Goal: Transaction & Acquisition: Download file/media

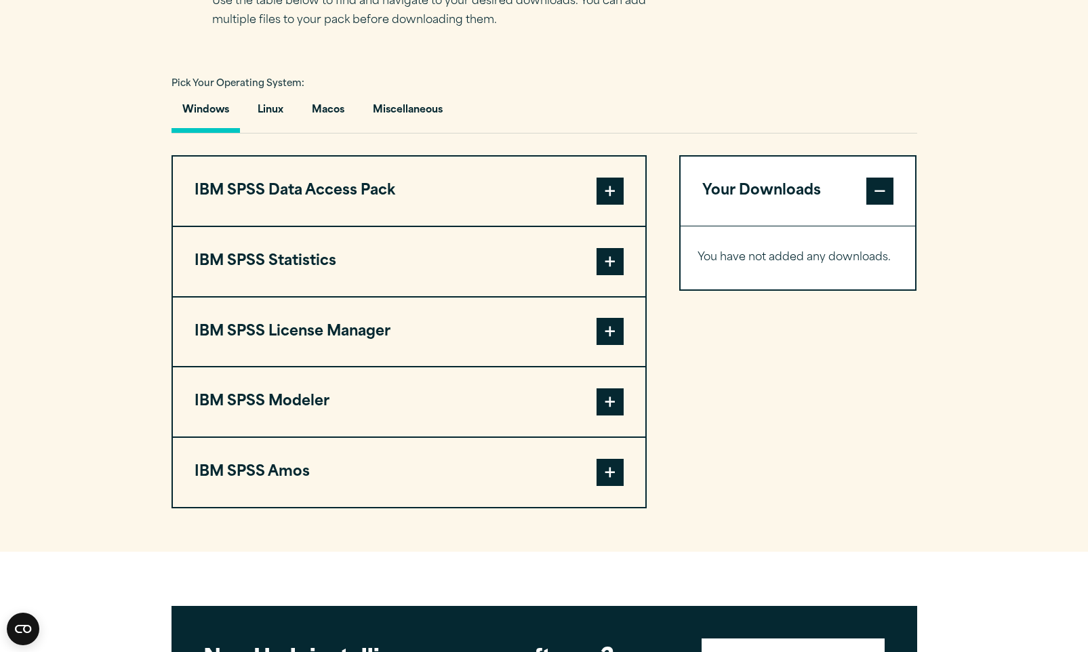
scroll to position [862, 0]
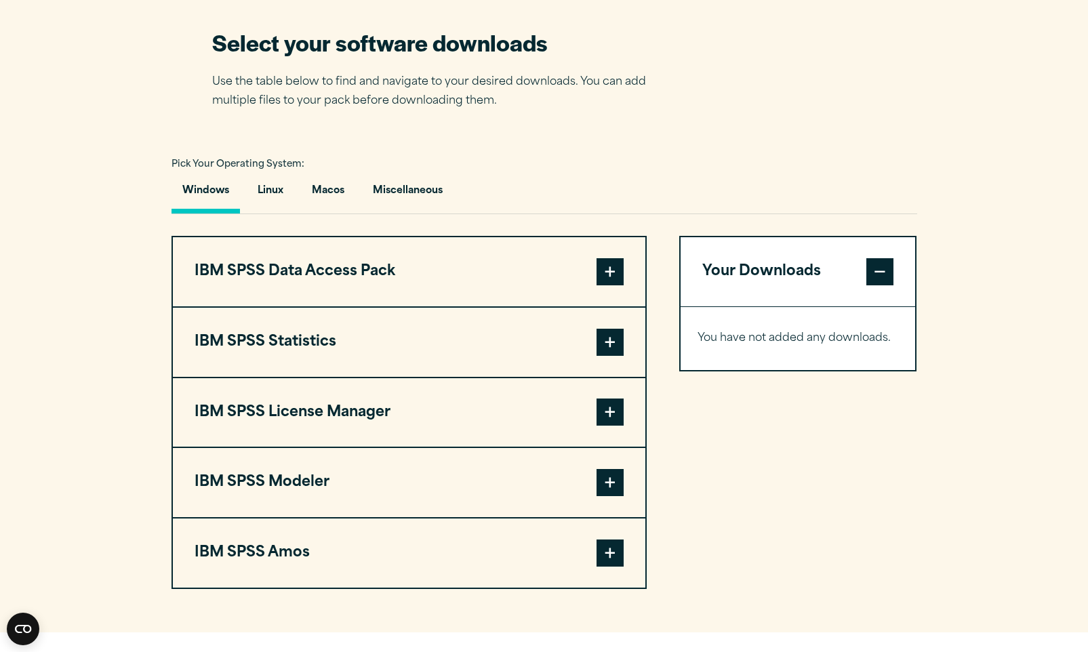
click at [368, 349] on button "IBM SPSS Statistics" at bounding box center [409, 342] width 472 height 69
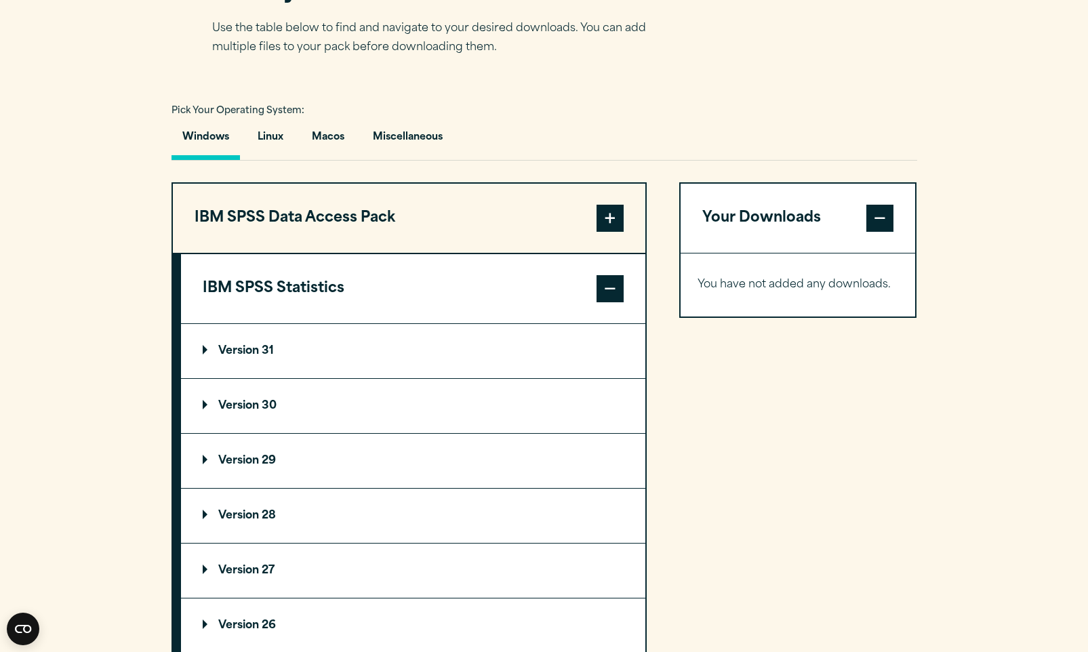
scroll to position [973, 0]
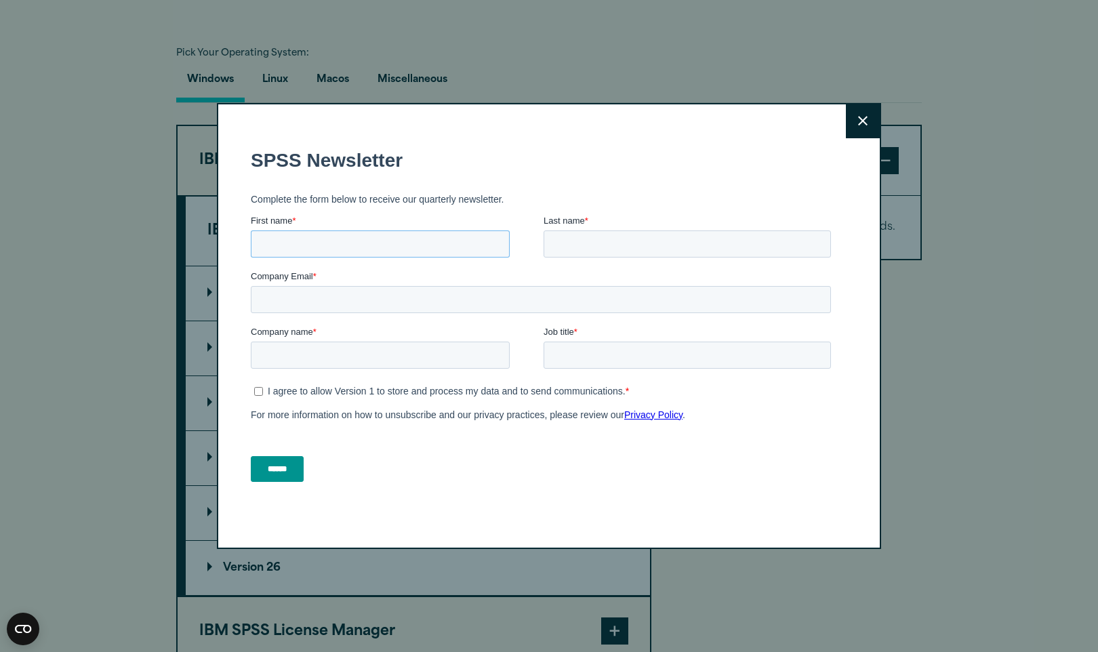
click at [405, 241] on input "First name *" at bounding box center [380, 243] width 259 height 27
click at [493, 89] on div "Close" at bounding box center [549, 326] width 1098 height 652
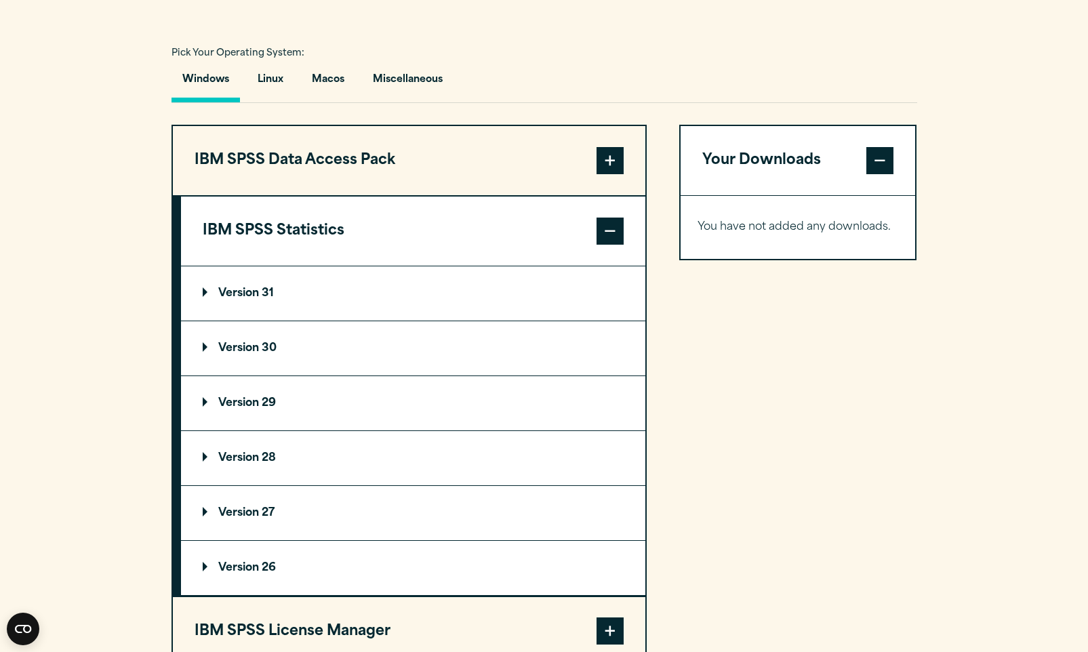
click at [315, 461] on summary "Version 28" at bounding box center [413, 458] width 464 height 54
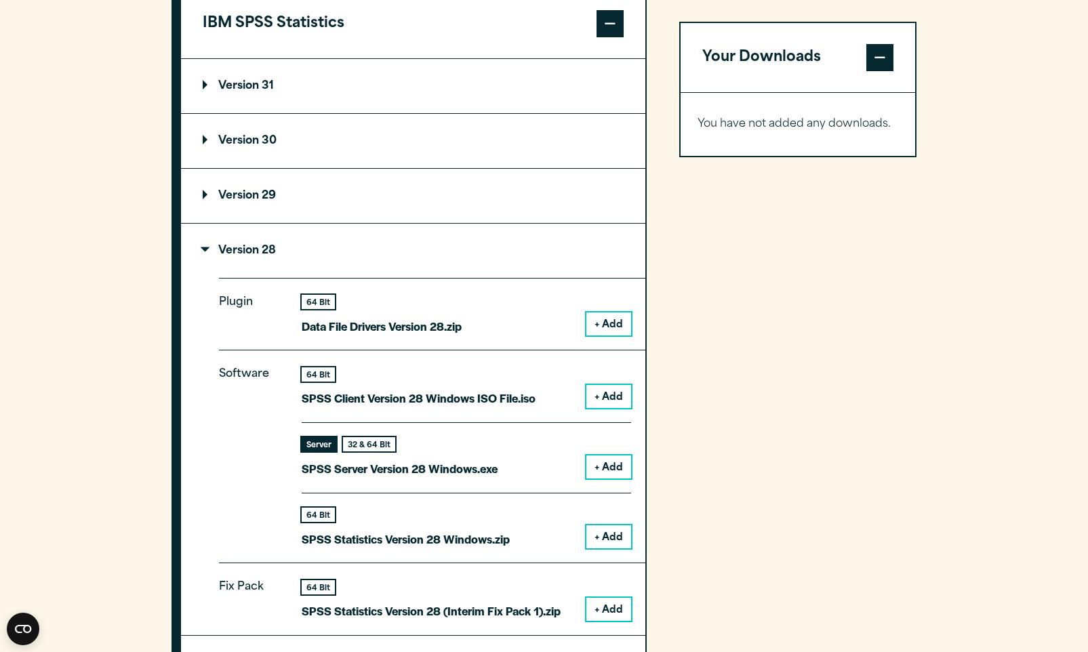
scroll to position [1193, 0]
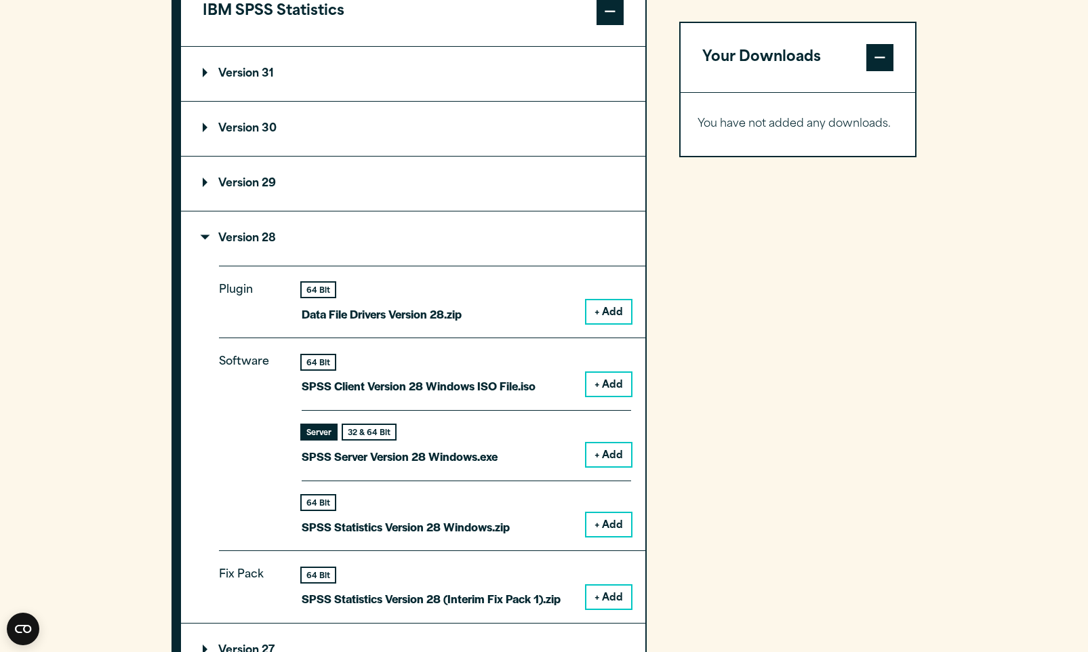
click at [608, 382] on button "+ Add" at bounding box center [608, 384] width 45 height 23
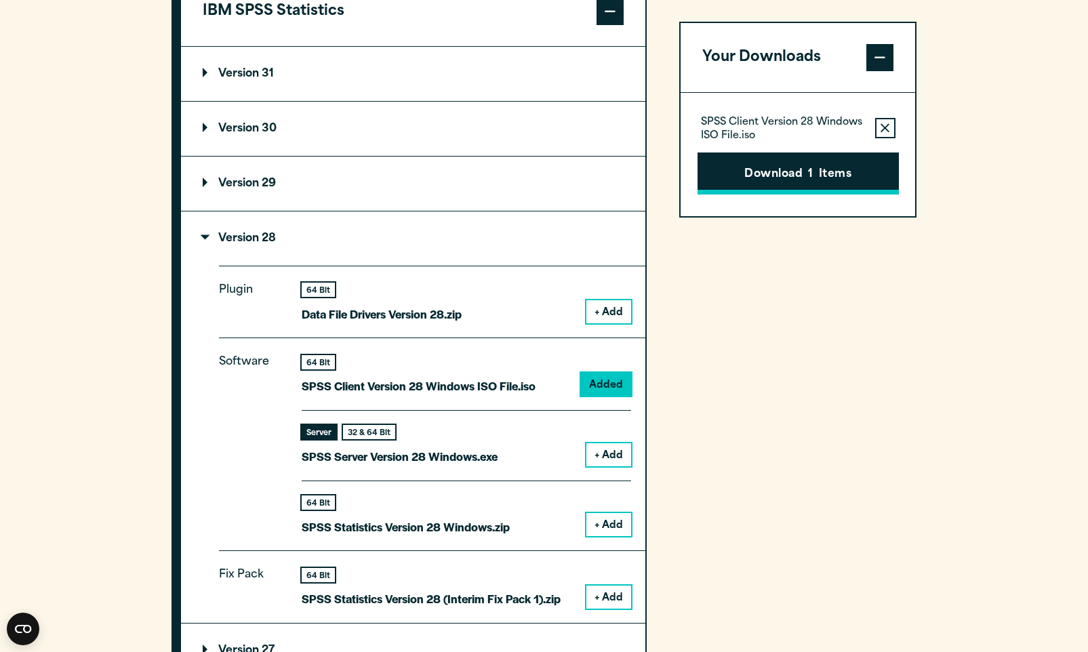
click at [808, 172] on span "1" at bounding box center [810, 175] width 5 height 18
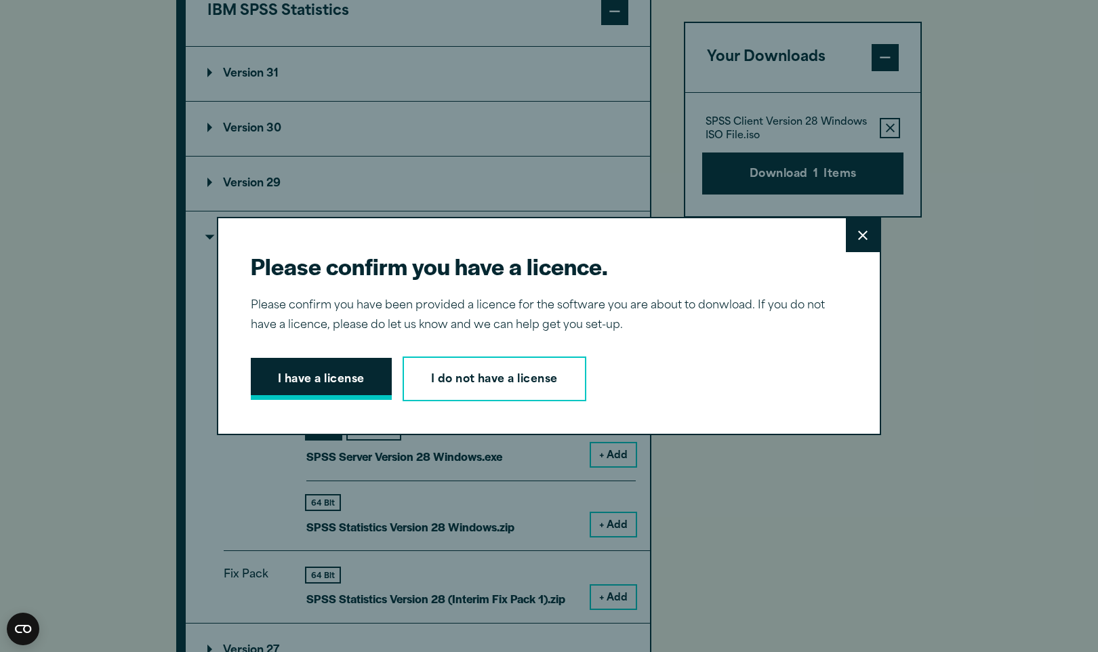
click at [323, 377] on button "I have a license" at bounding box center [321, 379] width 141 height 42
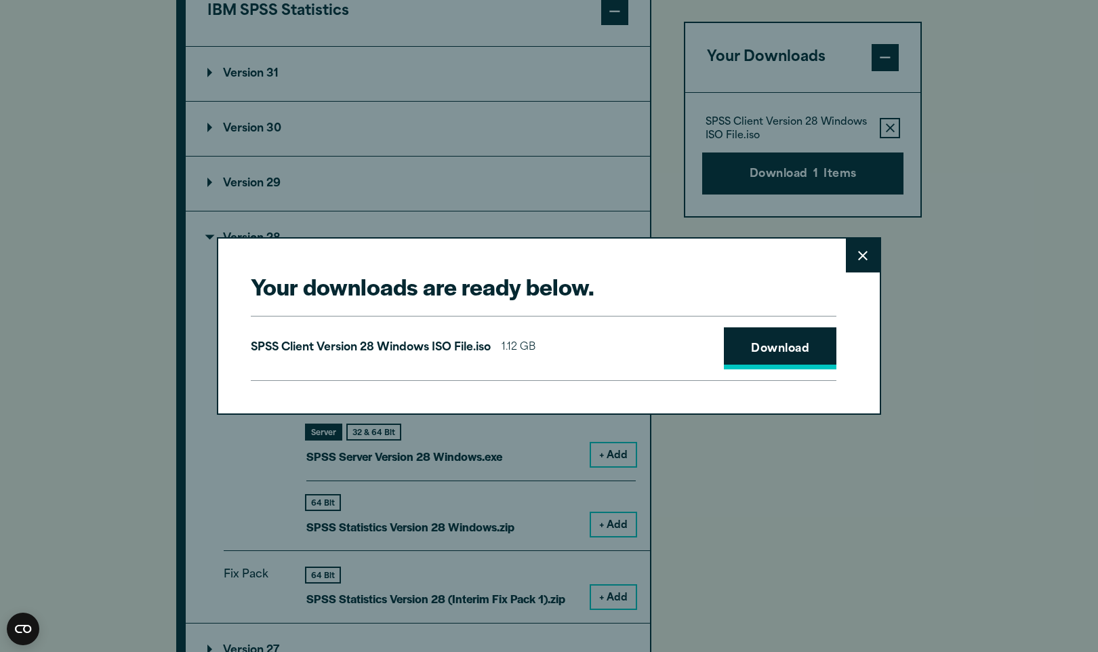
click at [767, 356] on link "Download" at bounding box center [780, 348] width 113 height 42
click at [794, 352] on link "Download" at bounding box center [780, 348] width 113 height 42
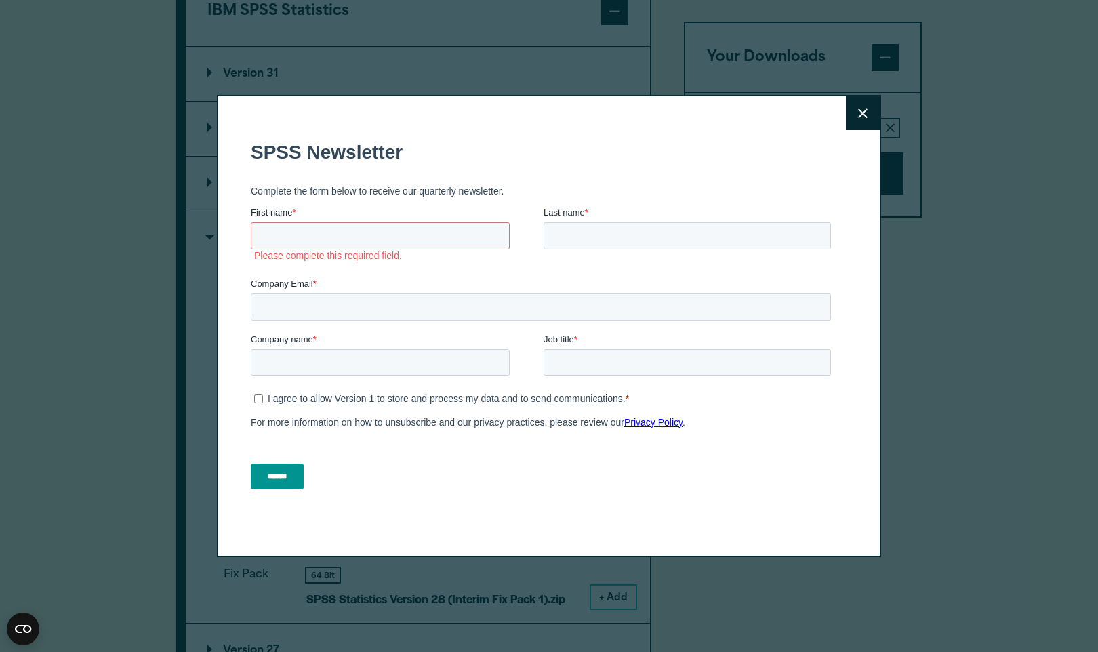
click at [391, 228] on input "First name *" at bounding box center [380, 235] width 259 height 27
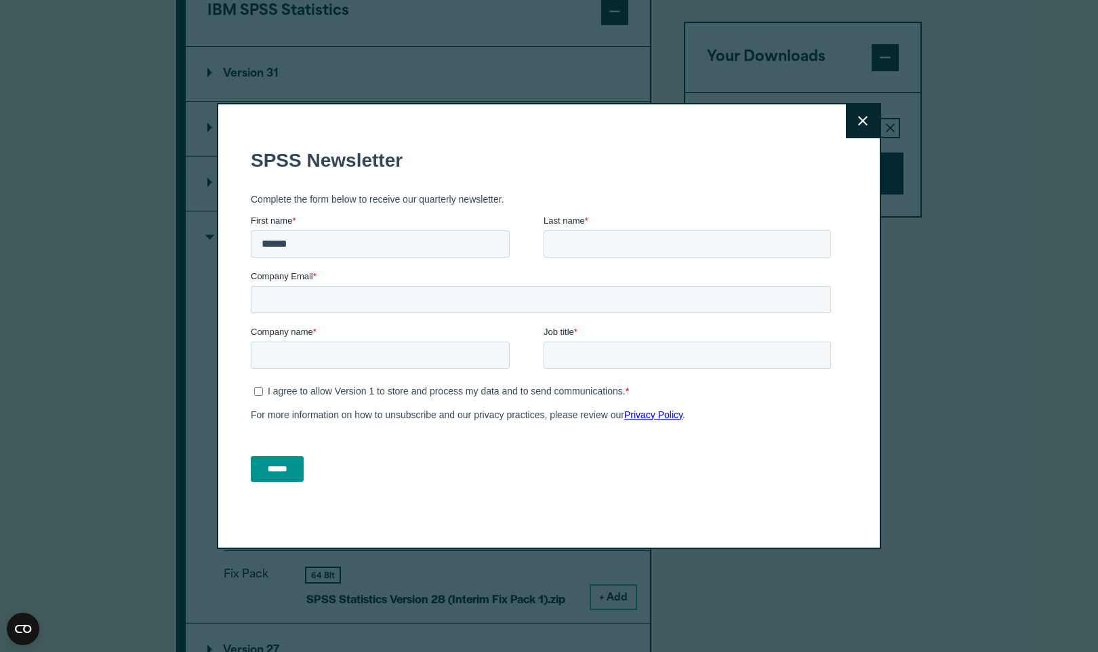
type input "******"
click at [609, 232] on input "Last name *" at bounding box center [687, 243] width 287 height 27
type input "*******"
click at [468, 305] on input "Company Email *" at bounding box center [541, 298] width 580 height 27
type input "**********"
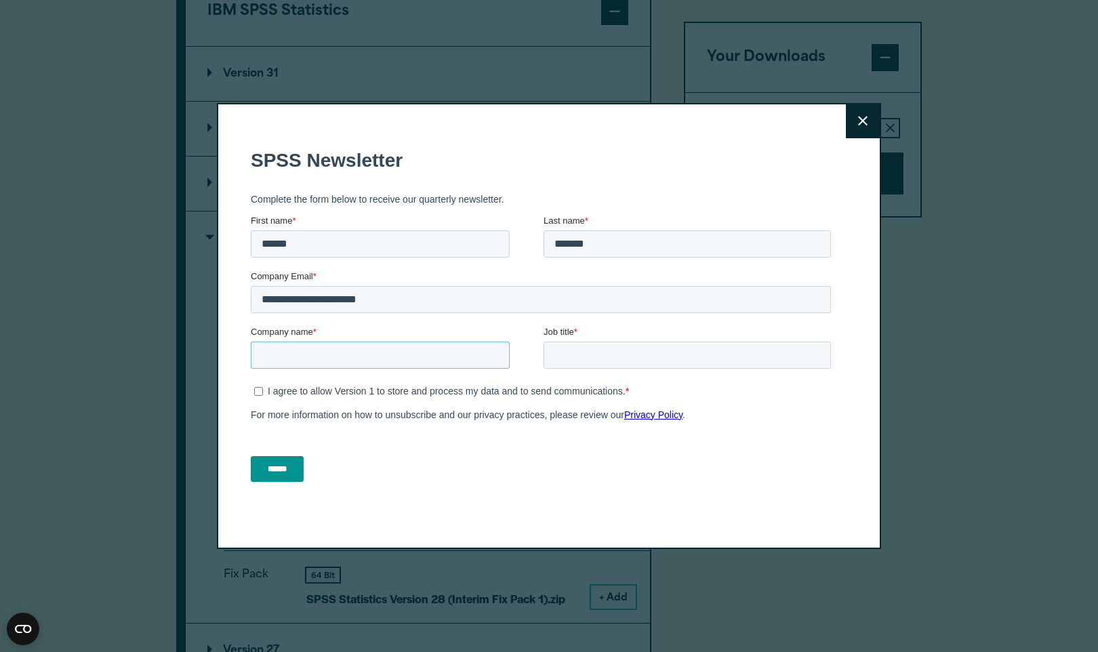
click at [405, 346] on input "Company name *" at bounding box center [380, 354] width 259 height 27
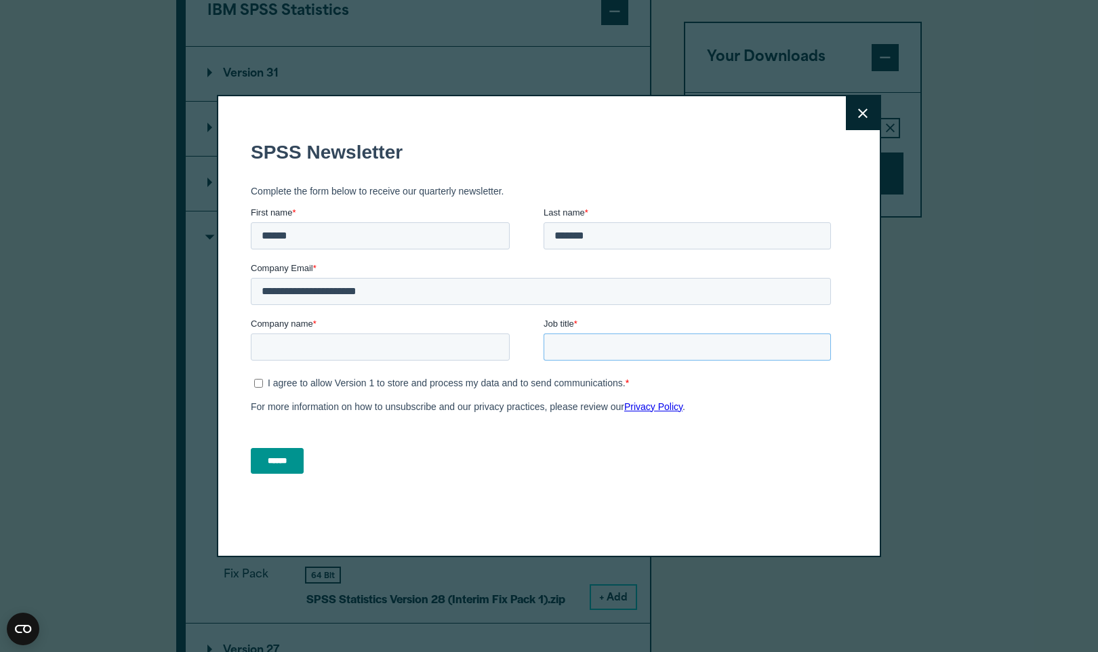
click at [609, 356] on input "Job title *" at bounding box center [687, 346] width 287 height 27
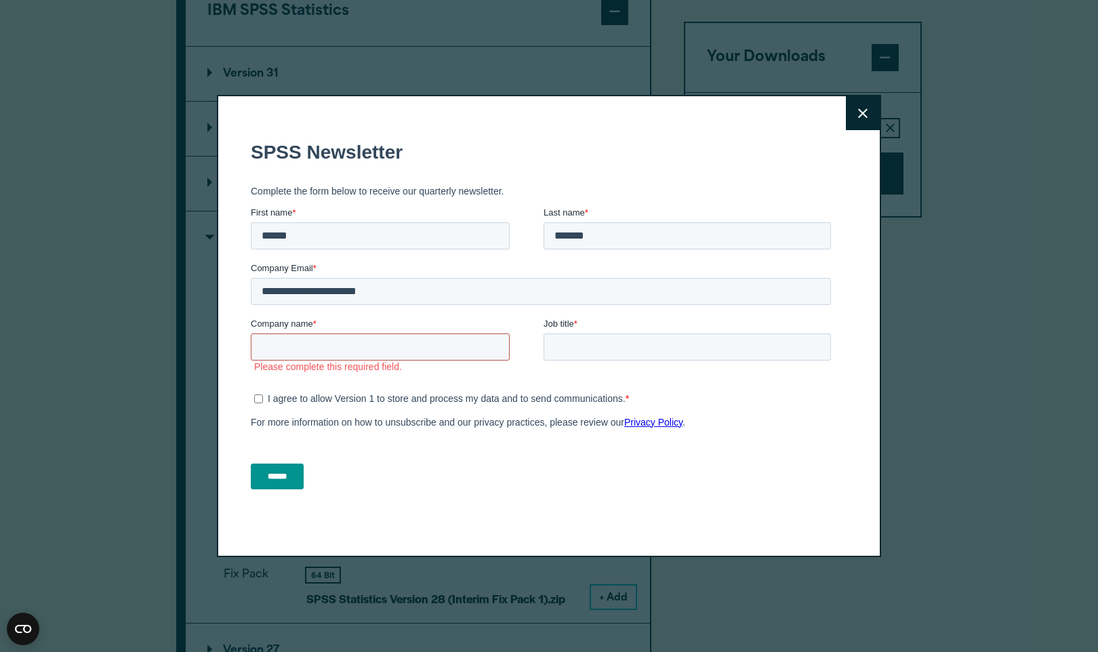
click at [415, 348] on input "Company name *" at bounding box center [380, 346] width 259 height 27
type input "******"
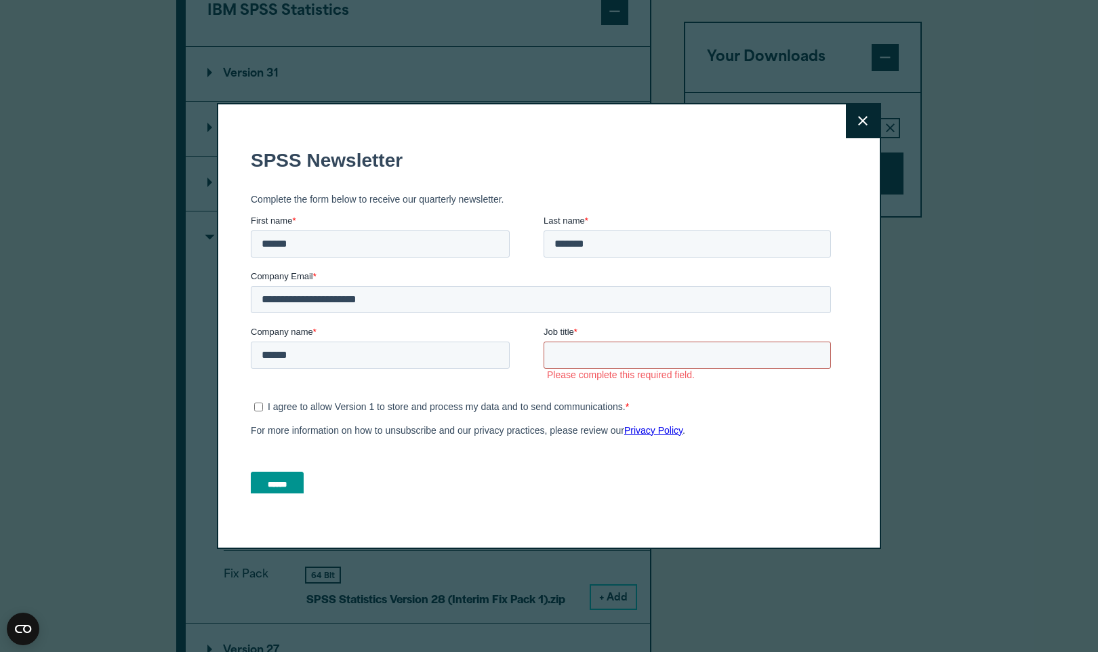
click at [594, 350] on input "Job title *" at bounding box center [687, 354] width 287 height 27
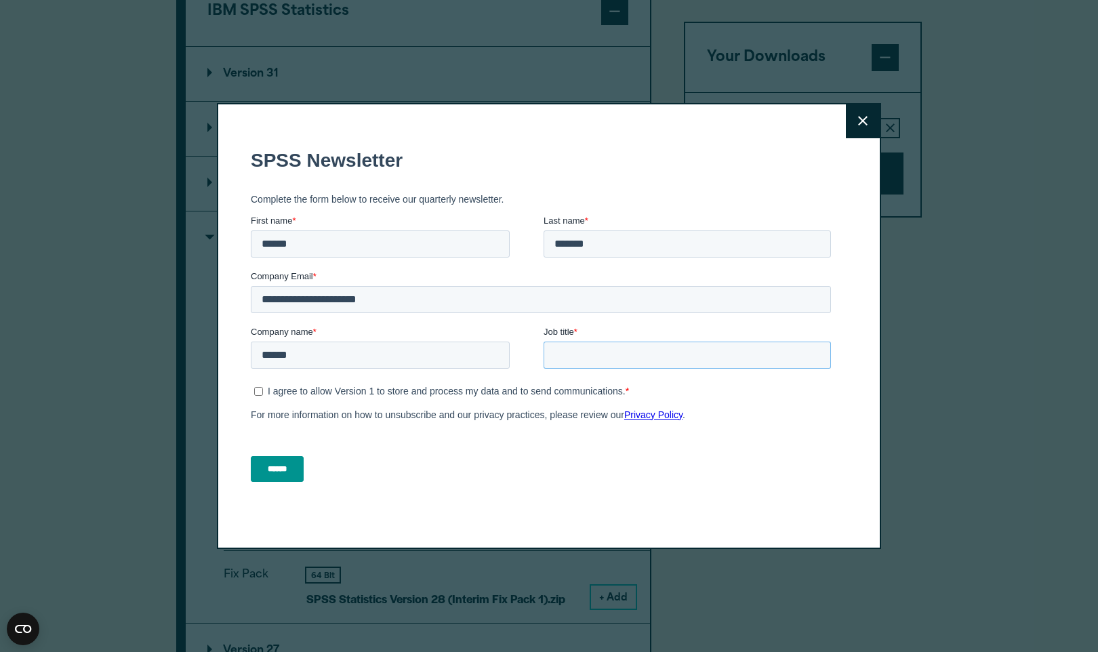
type input "*"
click at [352, 390] on p "I agree to allow Version 1 to store and process my data and to send communicati…" at bounding box center [447, 390] width 358 height 11
click at [301, 478] on input "******" at bounding box center [277, 468] width 53 height 26
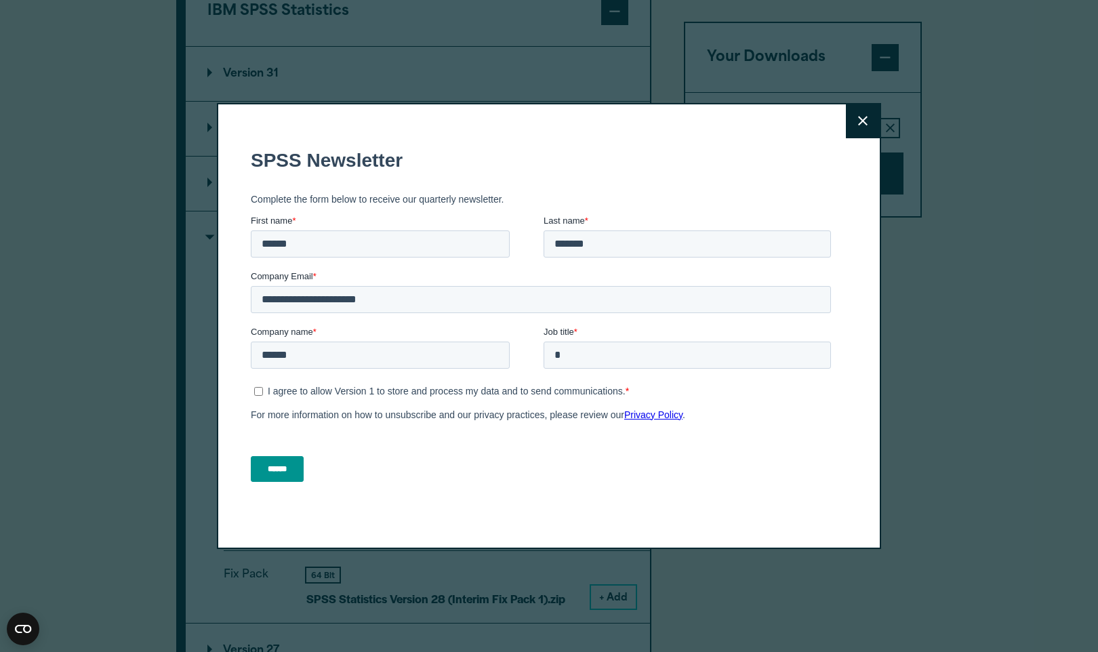
click at [300, 468] on input "******" at bounding box center [277, 468] width 53 height 26
click at [274, 466] on div "Close" at bounding box center [549, 326] width 1098 height 652
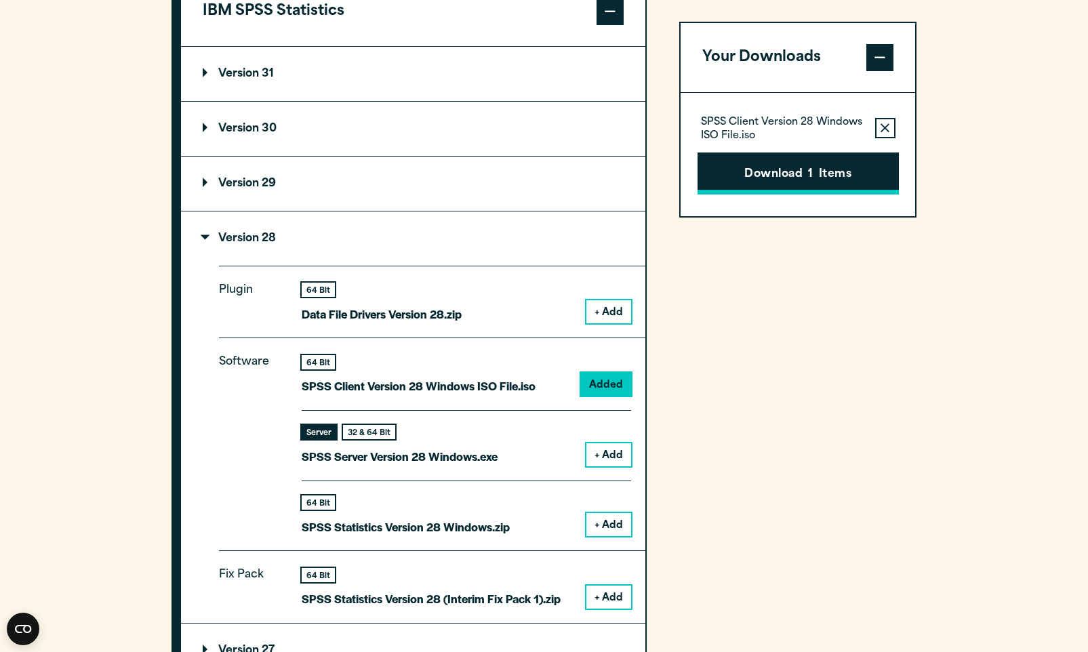
click at [826, 173] on button "Download 1 Items" at bounding box center [797, 173] width 201 height 42
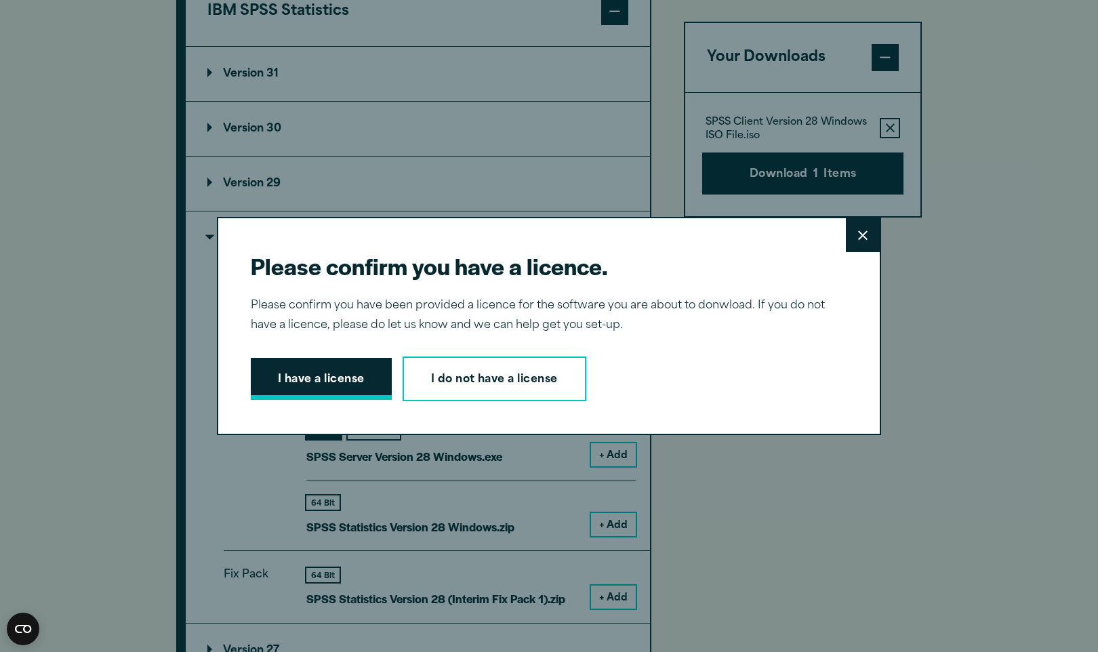
click at [336, 383] on button "I have a license" at bounding box center [321, 379] width 141 height 42
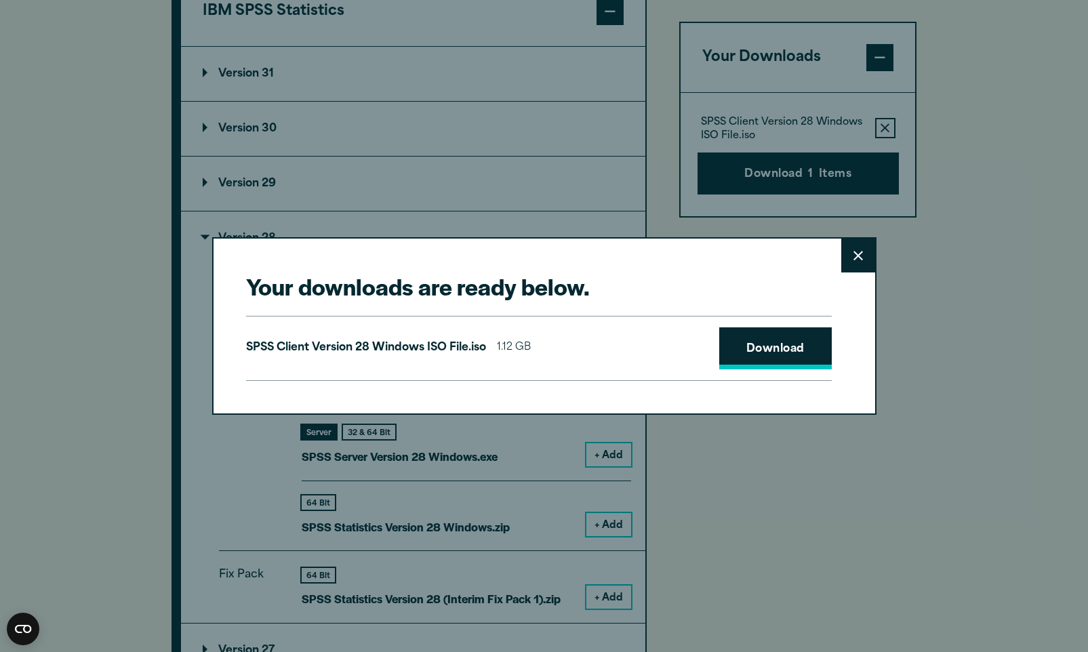
click at [779, 365] on link "Download" at bounding box center [775, 348] width 113 height 42
click at [800, 356] on link "Download" at bounding box center [775, 348] width 113 height 42
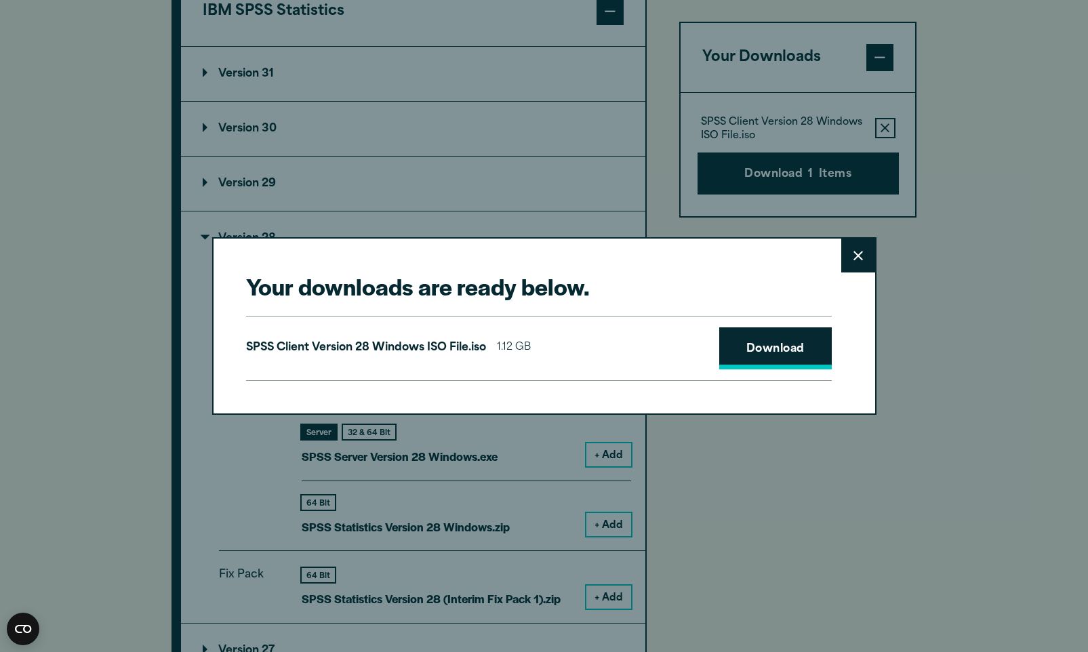
click at [800, 356] on link "Download" at bounding box center [775, 348] width 113 height 42
click at [859, 262] on button "Close" at bounding box center [858, 256] width 34 height 34
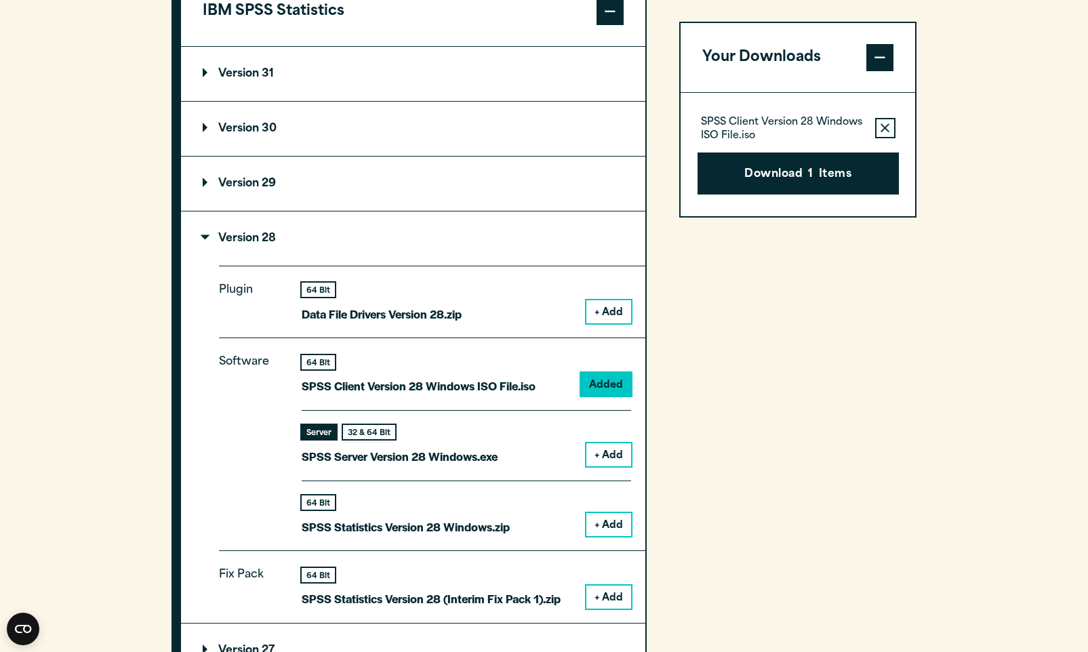
click at [372, 181] on summary "Version 29" at bounding box center [413, 184] width 464 height 54
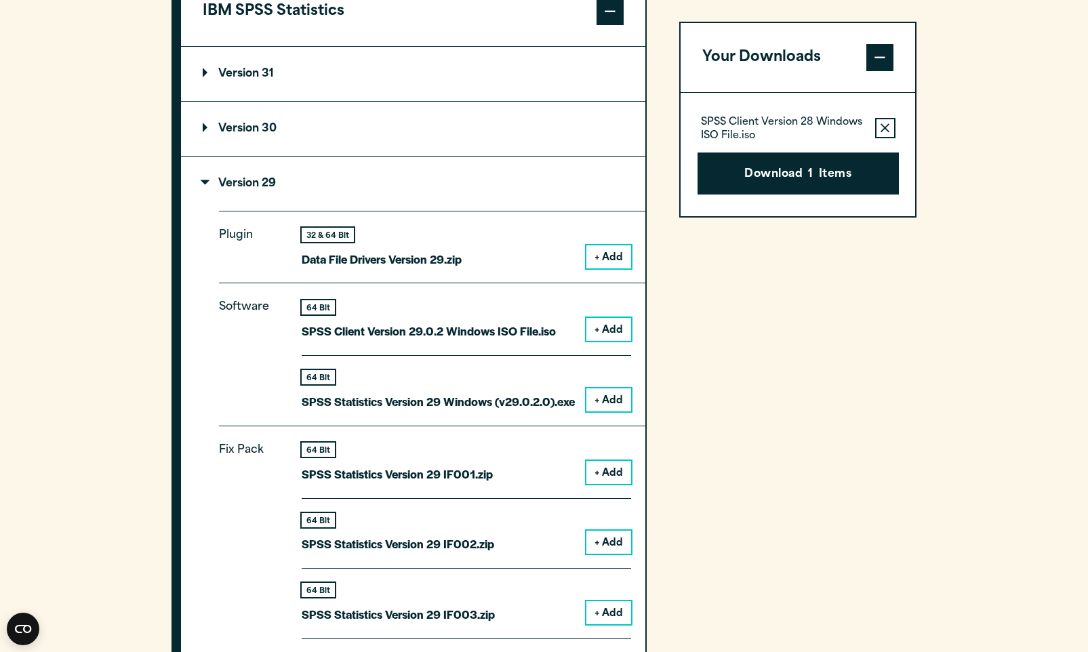
click at [609, 266] on button "+ Add" at bounding box center [608, 256] width 45 height 23
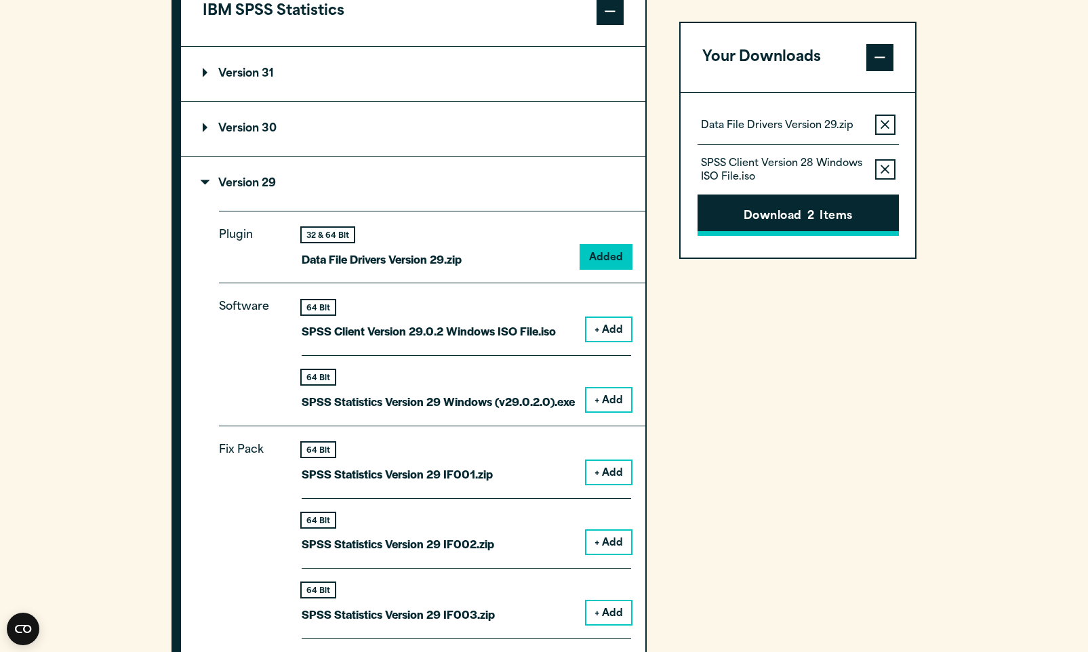
click at [783, 220] on button "Download 2 Items" at bounding box center [797, 216] width 201 height 42
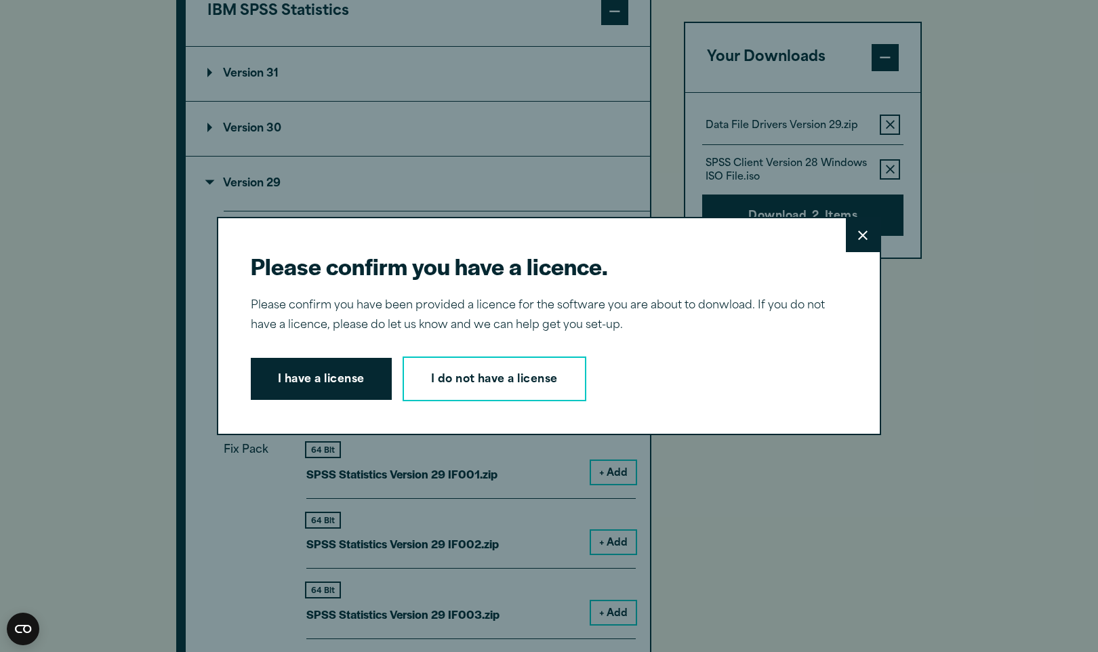
click at [394, 377] on div "I have a license I do not have a license" at bounding box center [544, 378] width 586 height 45
click at [373, 378] on button "I have a license" at bounding box center [321, 379] width 141 height 42
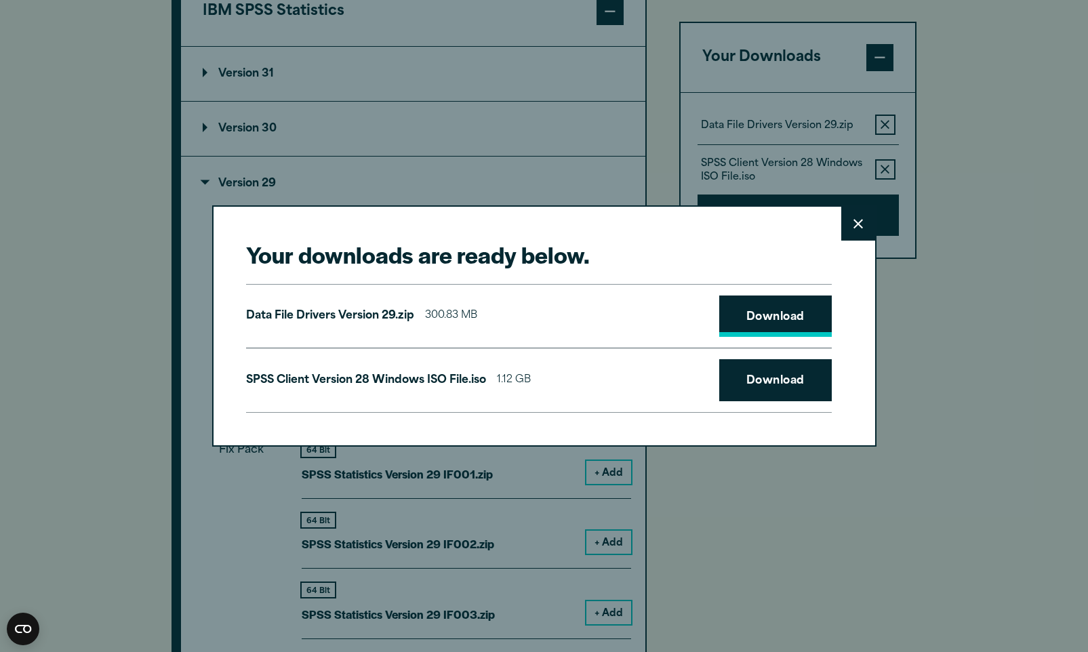
click at [783, 310] on link "Download" at bounding box center [775, 316] width 113 height 42
